Goal: Task Accomplishment & Management: Manage account settings

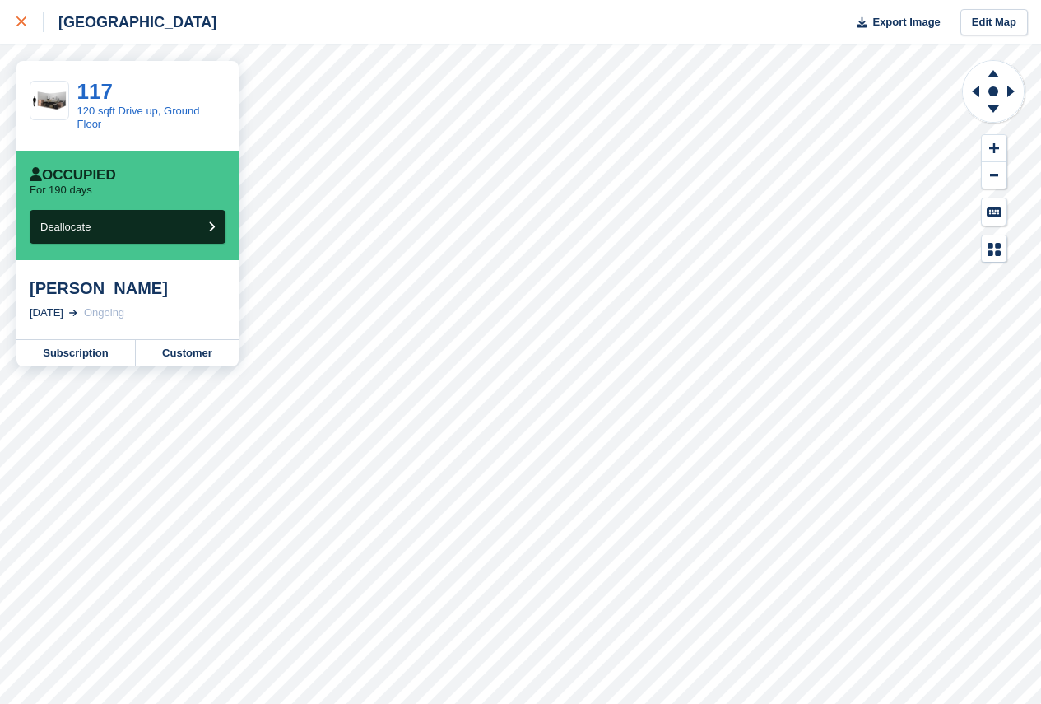
click at [21, 26] on icon at bounding box center [21, 21] width 10 height 10
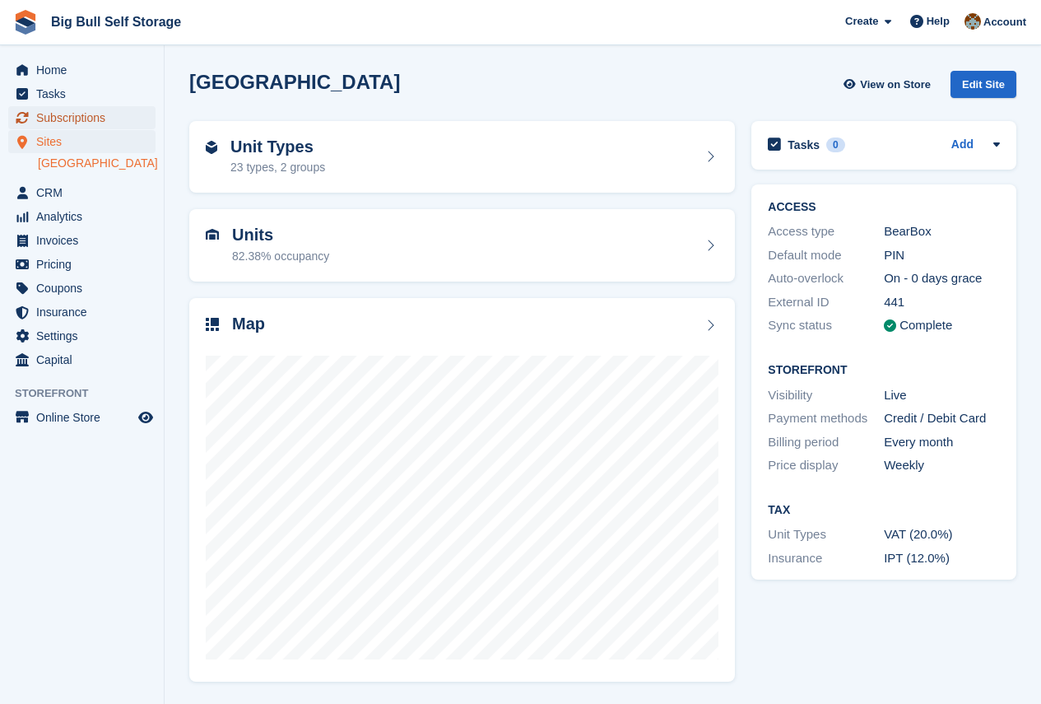
click at [80, 121] on span "Subscriptions" at bounding box center [85, 117] width 99 height 23
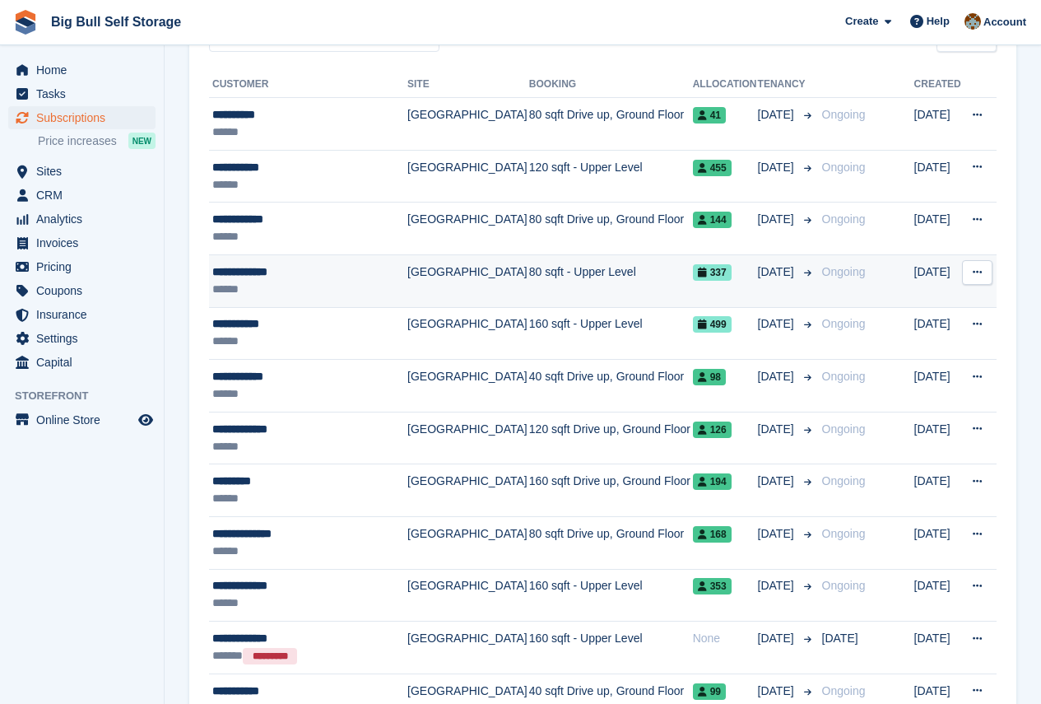
scroll to position [329, 0]
